Goal: Task Accomplishment & Management: Manage account settings

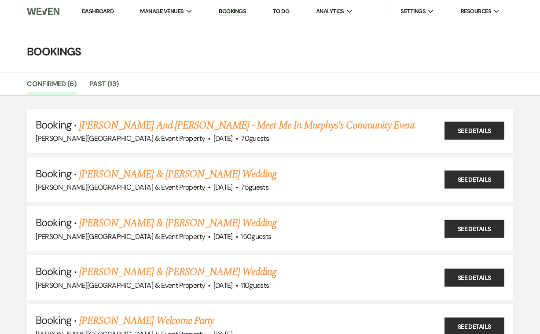
click at [100, 11] on link "Dashboard" at bounding box center [98, 10] width 32 height 7
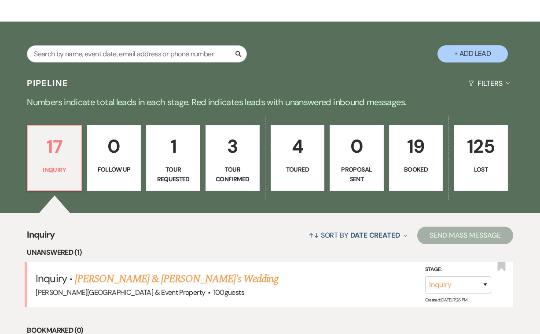
scroll to position [119, 0]
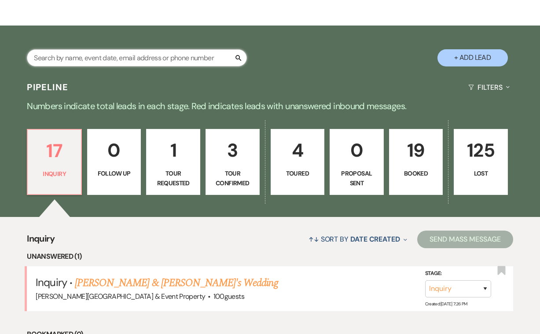
click at [155, 59] on input "text" at bounding box center [137, 57] width 220 height 17
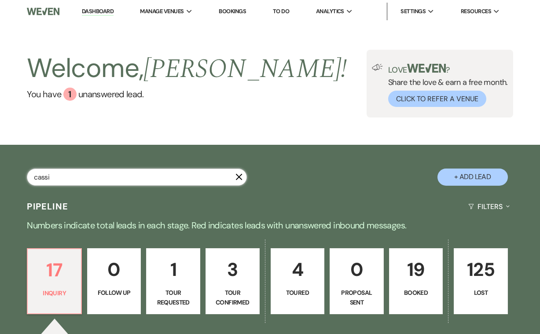
type input "cassie"
select select "2"
select select "8"
select select "4"
select select "8"
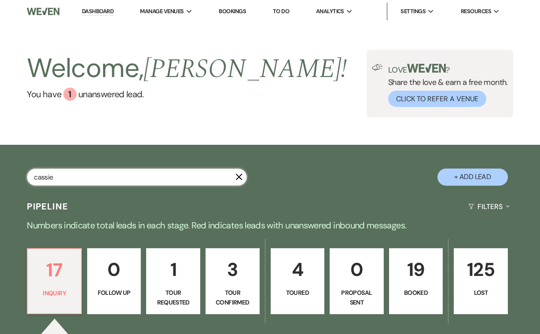
select select "4"
select select "8"
select select "5"
select select "8"
select select "5"
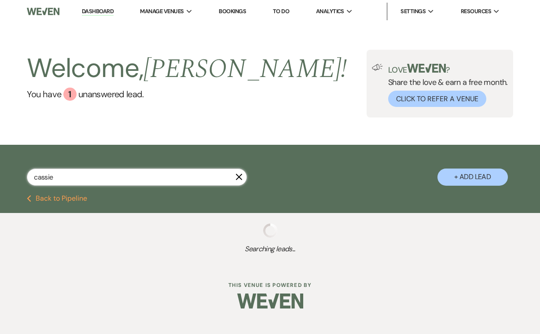
select select "2"
select select "8"
select select "4"
select select "8"
select select "4"
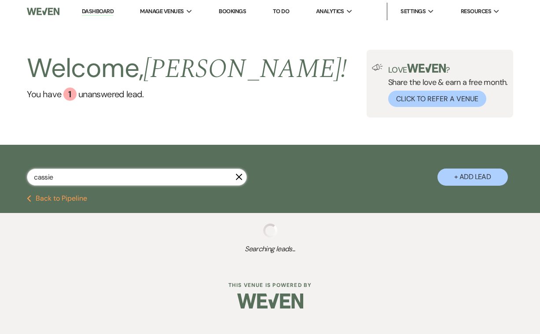
select select "8"
select select "5"
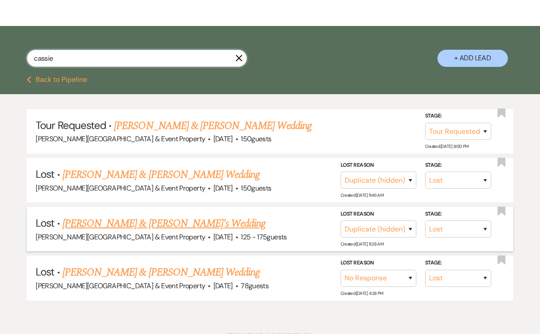
scroll to position [121, 0]
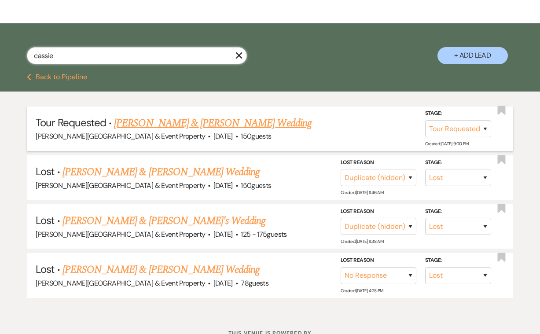
type input "cassie"
click at [244, 124] on link "[PERSON_NAME] & [PERSON_NAME] Wedding" at bounding box center [212, 123] width 197 height 16
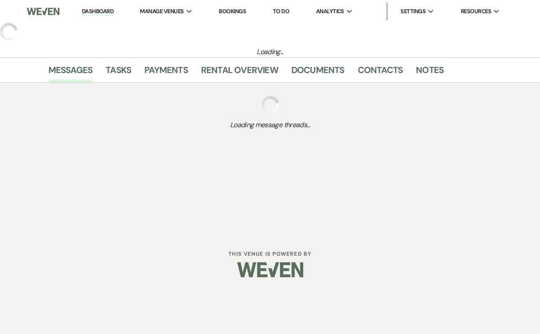
select select "2"
select select "5"
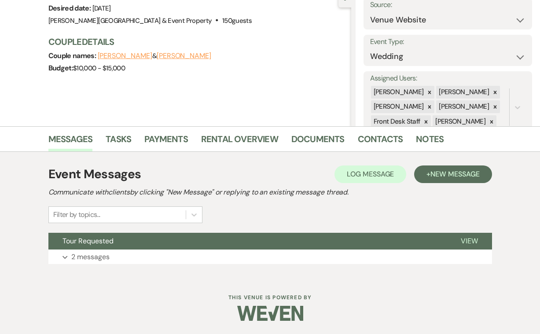
scroll to position [94, 0]
click at [88, 254] on p "2 messages" at bounding box center [90, 257] width 38 height 11
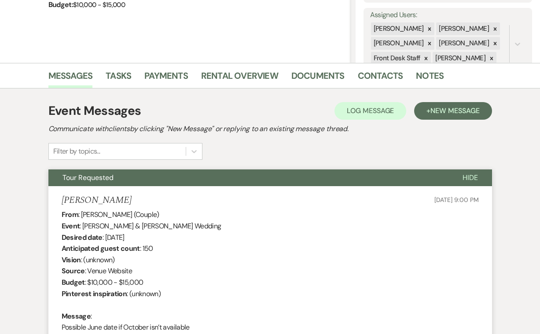
scroll to position [156, 0]
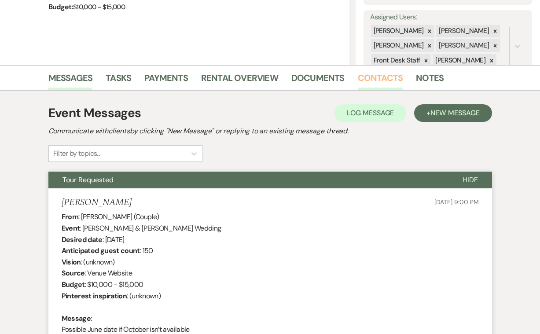
click at [379, 77] on link "Contacts" at bounding box center [380, 80] width 45 height 19
